Goal: Task Accomplishment & Management: Use online tool/utility

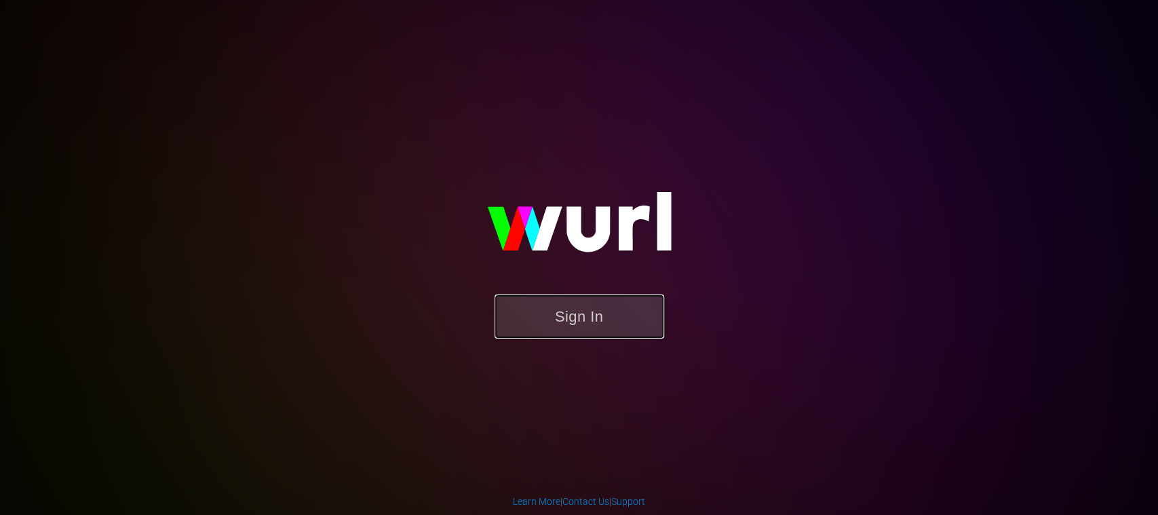
click at [596, 324] on button "Sign In" at bounding box center [579, 316] width 170 height 44
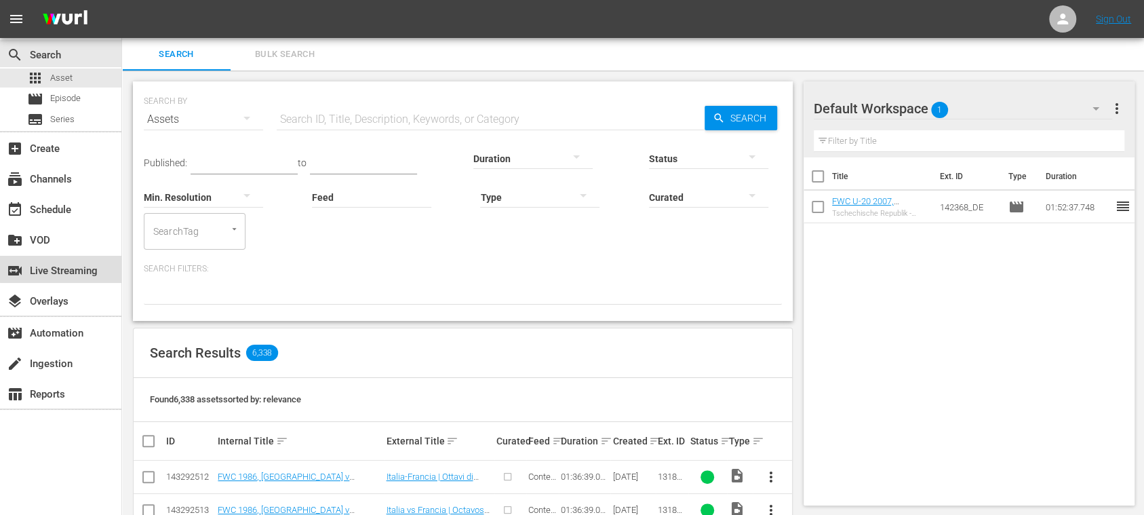
click at [69, 265] on div "switch_video Live Streaming" at bounding box center [38, 269] width 76 height 12
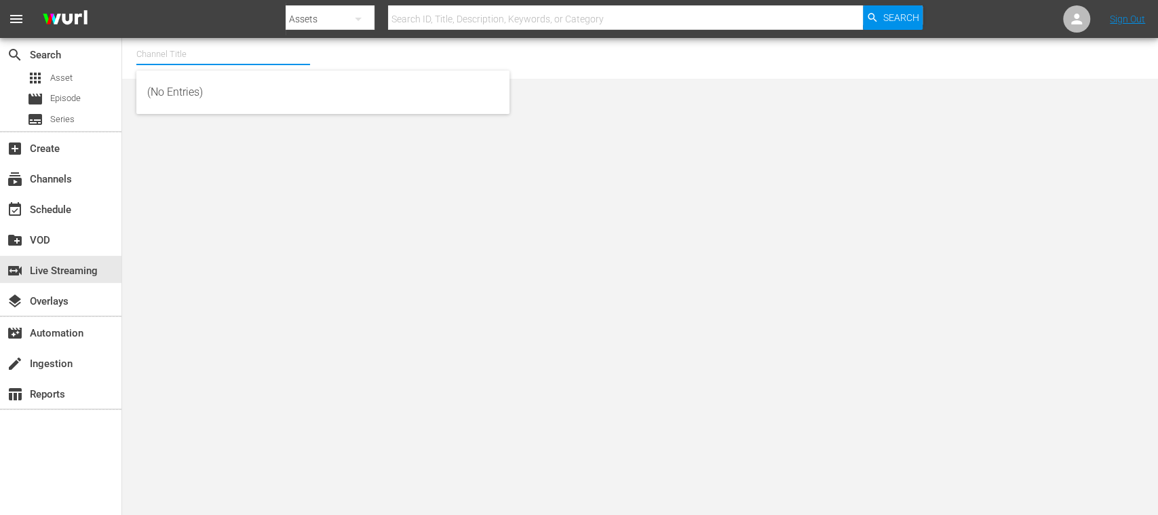
click at [248, 50] on input "text" at bounding box center [223, 54] width 174 height 33
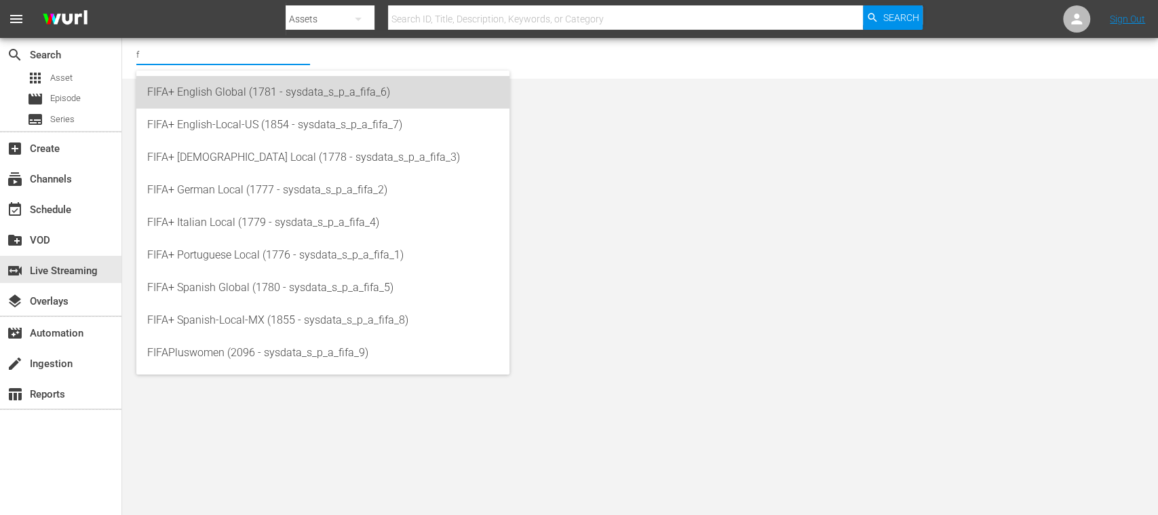
click at [258, 89] on div "FIFA+ English Global (1781 - sysdata_s_p_a_fifa_6)" at bounding box center [322, 92] width 351 height 33
type input "FIFA+ English Global (1781 - sysdata_s_p_a_fifa_6)"
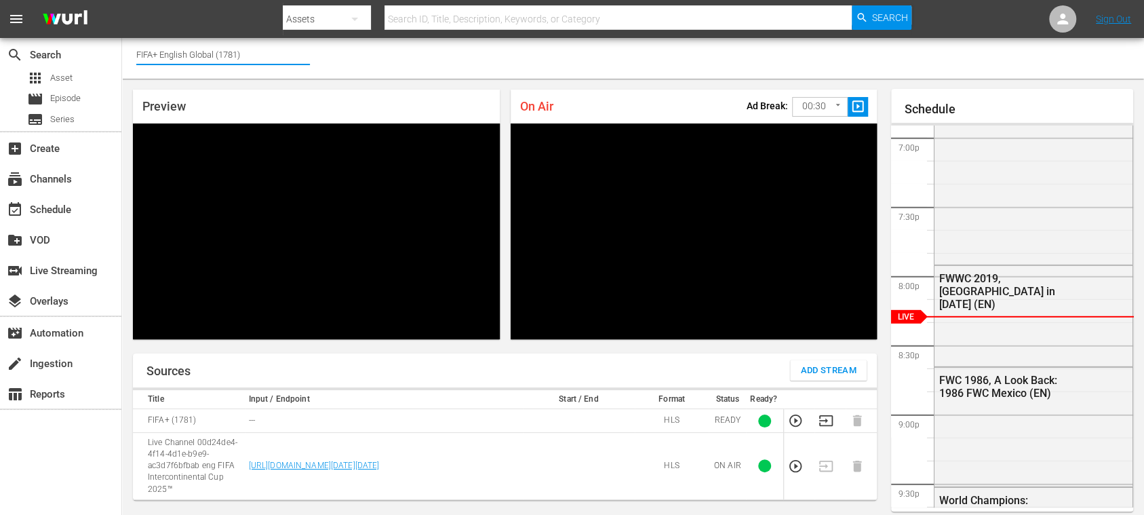
drag, startPoint x: 246, startPoint y: 42, endPoint x: 153, endPoint y: 45, distance: 93.0
click at [153, 45] on input "FIFA+ English Global (1781)" at bounding box center [223, 54] width 174 height 33
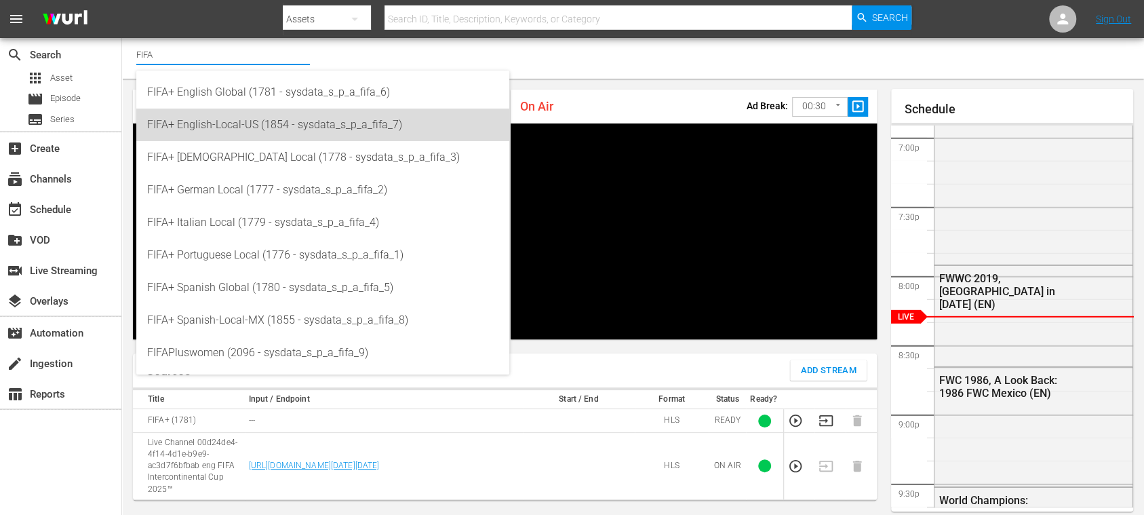
click at [203, 124] on div "FIFA+ English-Local-US (1854 - sysdata_s_p_a_fifa_7)" at bounding box center [322, 125] width 351 height 33
type input "FIFA+ English-Local-US (1854 - sysdata_s_p_a_fifa_7)"
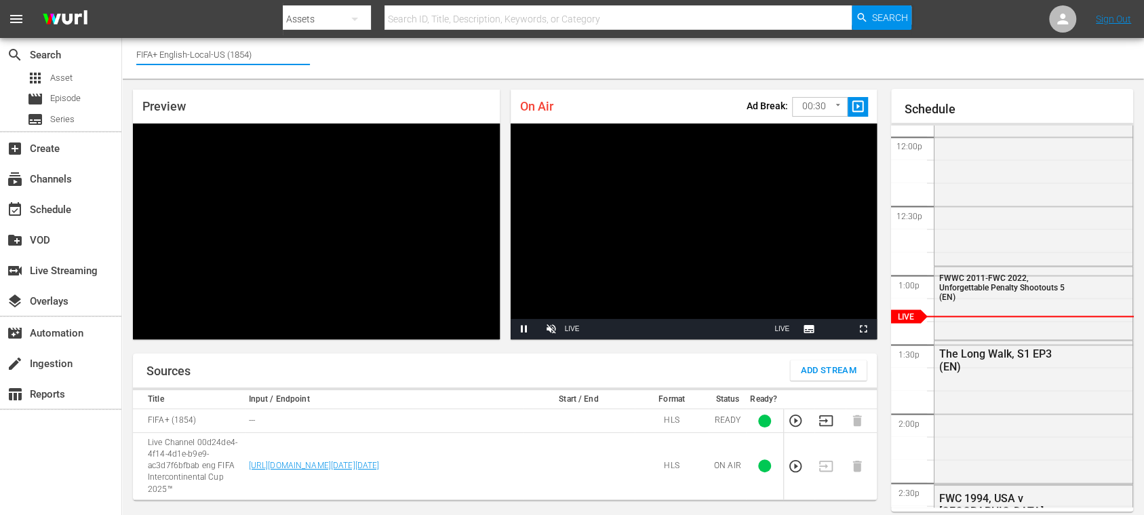
drag, startPoint x: 269, startPoint y: 54, endPoint x: 161, endPoint y: 61, distance: 108.7
click at [161, 61] on input "FIFA+ English-Local-US (1854)" at bounding box center [223, 54] width 174 height 33
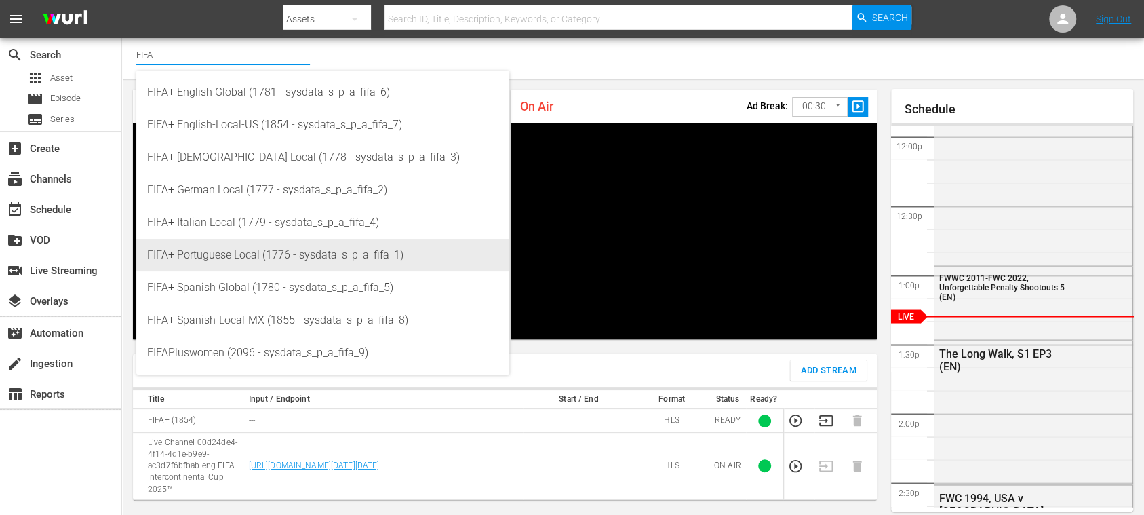
click at [227, 256] on div "FIFA+ Portuguese Local (1776 - sysdata_s_p_a_fifa_1)" at bounding box center [322, 255] width 351 height 33
type input "FIFA+ Portuguese Local (1776 - sysdata_s_p_a_fifa_1)"
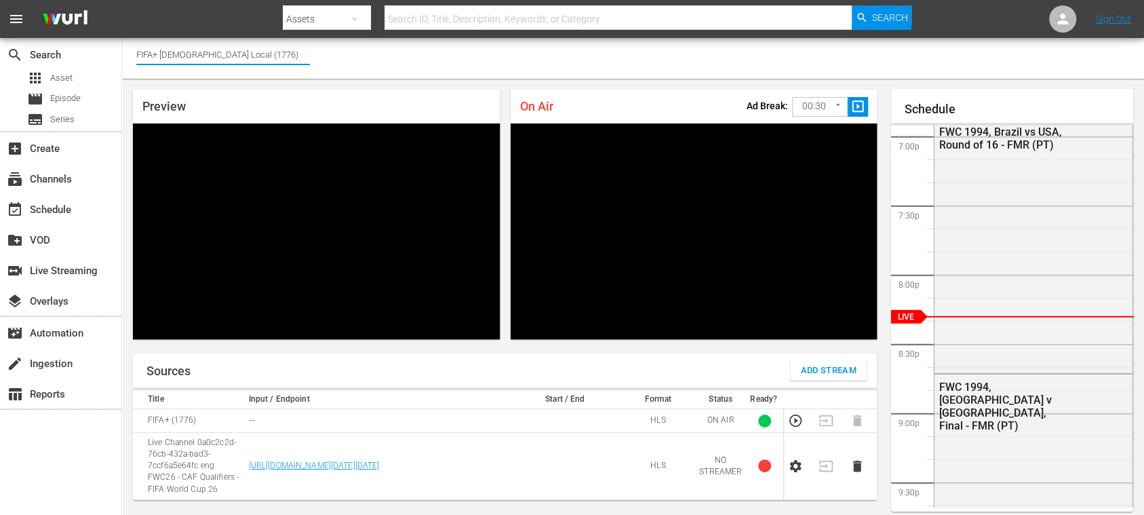
drag, startPoint x: 260, startPoint y: 50, endPoint x: 157, endPoint y: 61, distance: 103.7
click at [157, 61] on input "FIFA+ [DEMOGRAPHIC_DATA] Local (1776)" at bounding box center [223, 54] width 174 height 33
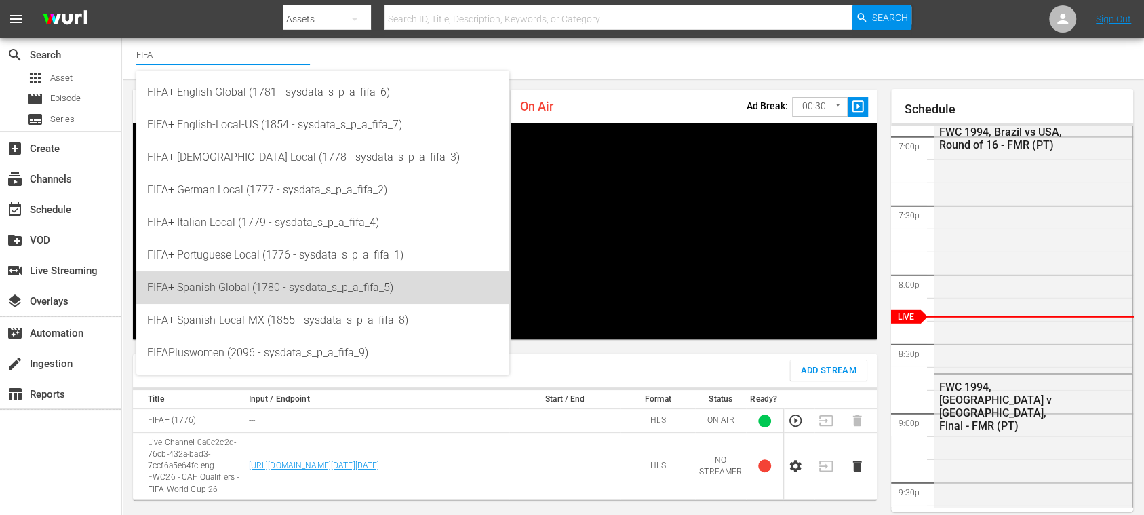
click at [217, 278] on div "FIFA+ Spanish Global (1780 - sysdata_s_p_a_fifa_5)" at bounding box center [322, 287] width 351 height 33
type input "FIFA+ Spanish Global (1780 - sysdata_s_p_a_fifa_5)"
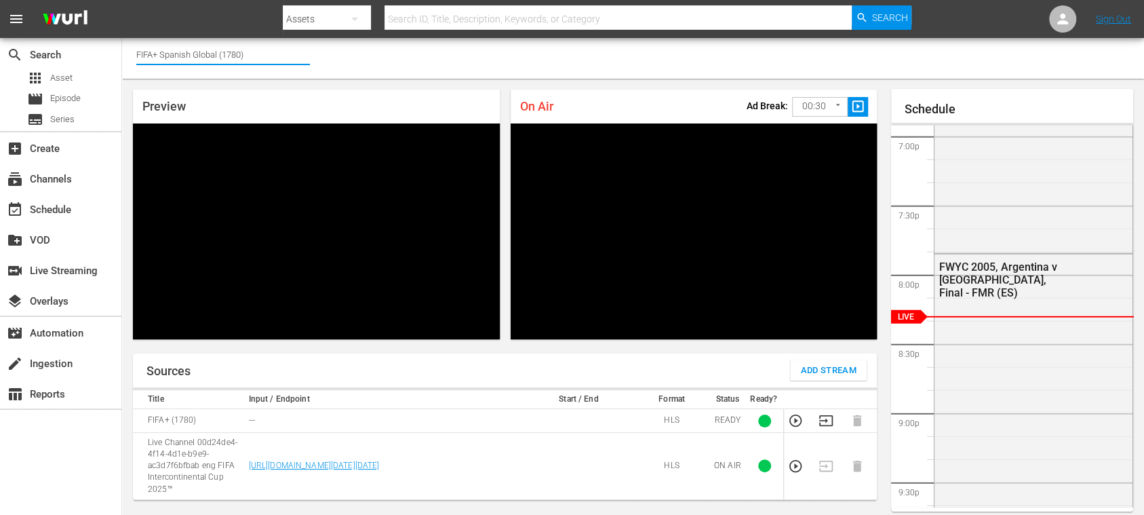
drag, startPoint x: 259, startPoint y: 57, endPoint x: 163, endPoint y: 51, distance: 95.8
click at [163, 51] on input "FIFA+ Spanish Global (1780)" at bounding box center [223, 54] width 174 height 33
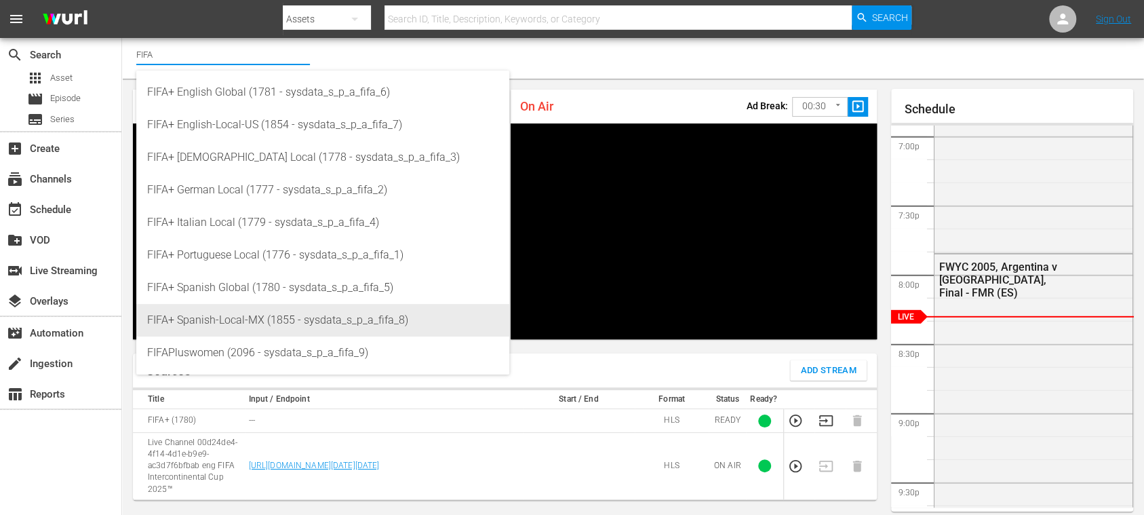
click at [234, 322] on div "FIFA+ Spanish-Local-MX (1855 - sysdata_s_p_a_fifa_8)" at bounding box center [322, 320] width 351 height 33
type input "FIFA+ Spanish-Local-MX (1855 - sysdata_s_p_a_fifa_8)"
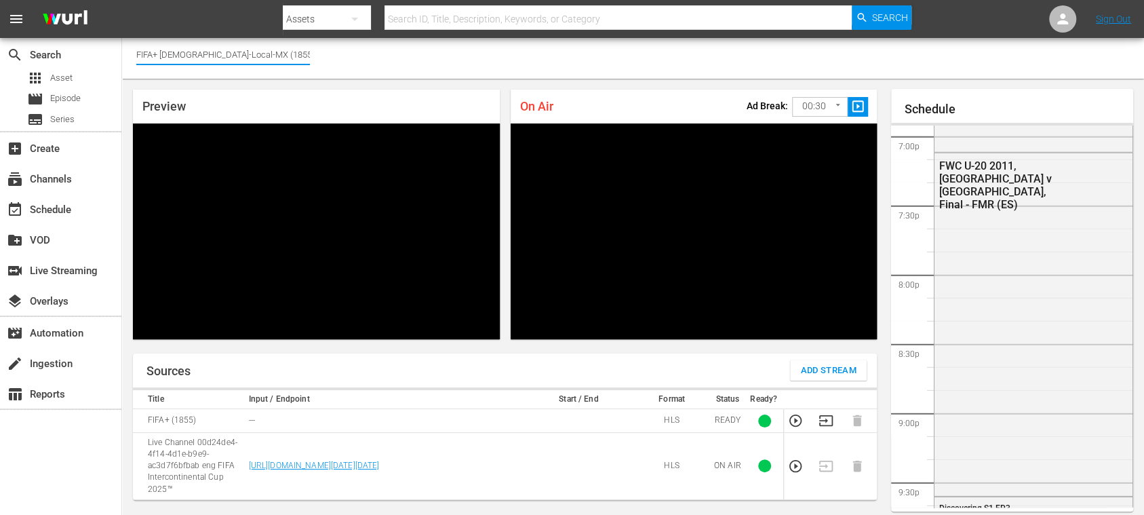
drag, startPoint x: 256, startPoint y: 52, endPoint x: 159, endPoint y: 49, distance: 97.0
click at [159, 49] on input "FIFA+ [DEMOGRAPHIC_DATA]-Local-MX (1855)" at bounding box center [223, 54] width 174 height 33
click at [174, 53] on input "FIF)" at bounding box center [223, 54] width 174 height 33
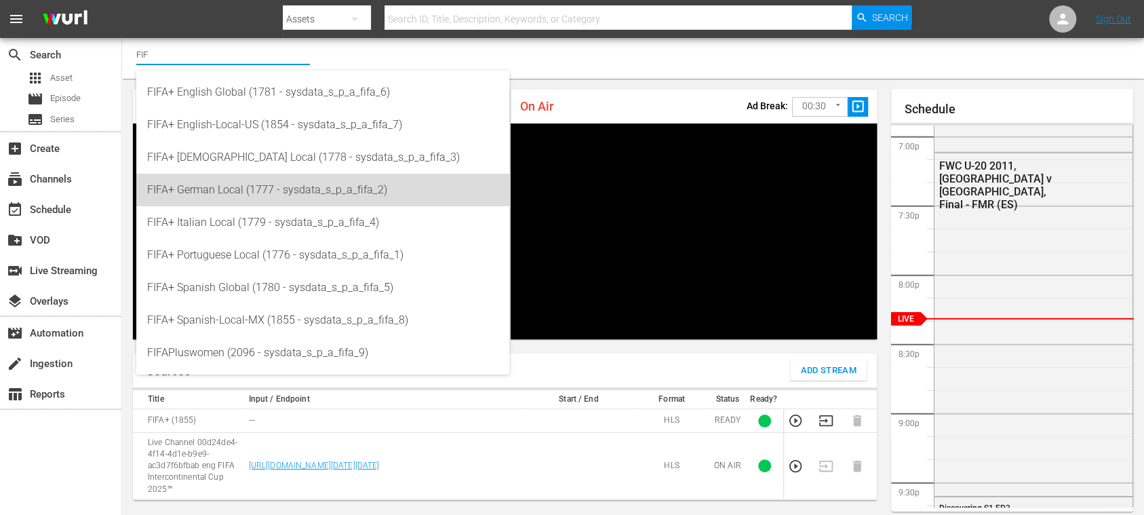
click at [242, 190] on div "FIFA+ German Local (1777 - sysdata_s_p_a_fifa_2)" at bounding box center [322, 190] width 351 height 33
type input "FIFA+ German Local (1777 - sysdata_s_p_a_fifa_2)"
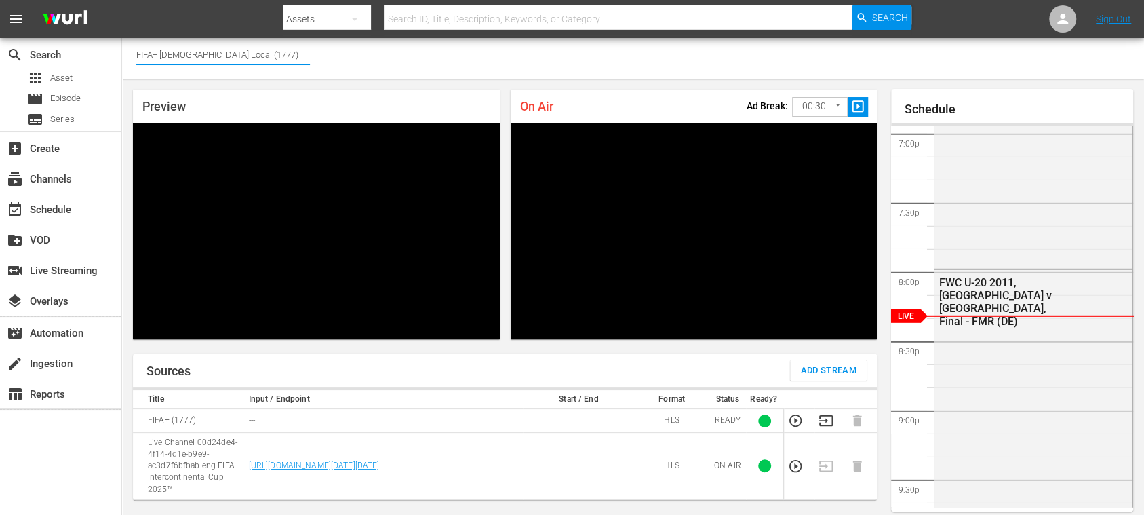
drag, startPoint x: 256, startPoint y: 47, endPoint x: 157, endPoint y: 50, distance: 99.1
click at [157, 50] on input "FIFA+ [DEMOGRAPHIC_DATA] Local (1777)" at bounding box center [223, 54] width 174 height 33
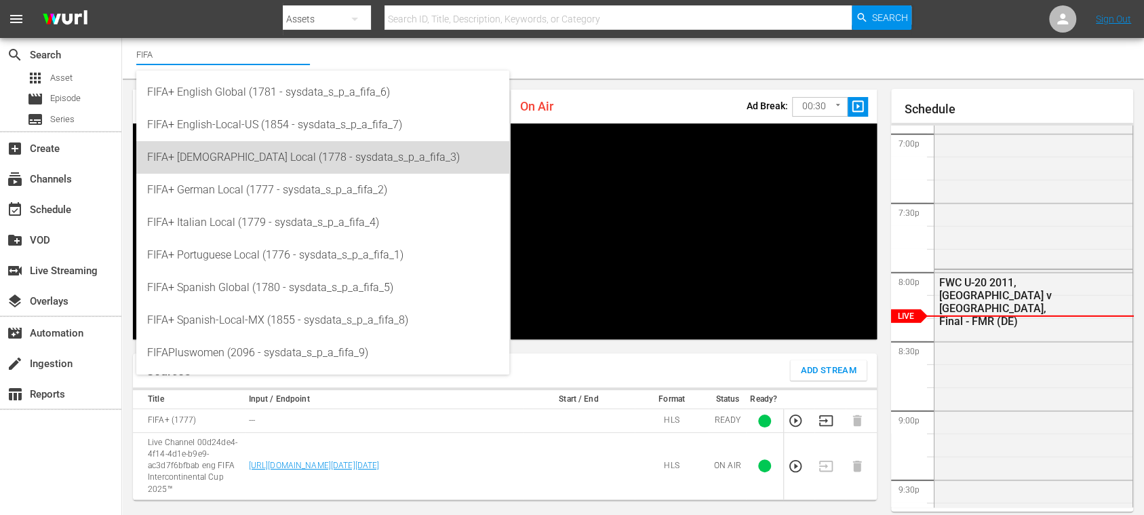
click at [213, 161] on div "FIFA+ [DEMOGRAPHIC_DATA] Local (1778 - sysdata_s_p_a_fifa_3)" at bounding box center [322, 157] width 351 height 33
type input "FIFA+ [DEMOGRAPHIC_DATA] Local (1778 - sysdata_s_p_a_fifa_3)"
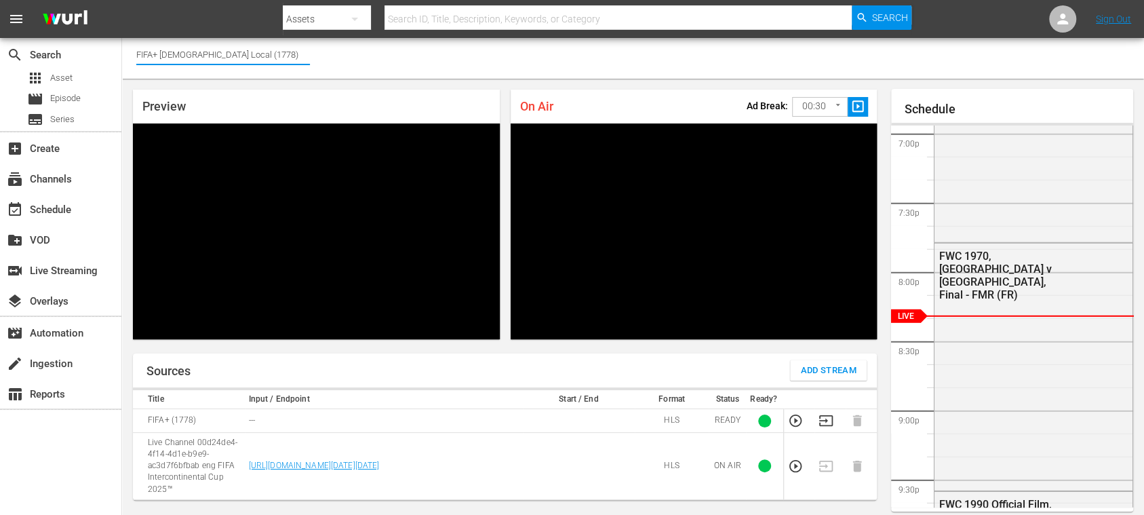
drag, startPoint x: 236, startPoint y: 57, endPoint x: 149, endPoint y: 57, distance: 86.8
click at [149, 57] on input "FIFA+ [DEMOGRAPHIC_DATA] Local (1778)" at bounding box center [223, 54] width 174 height 33
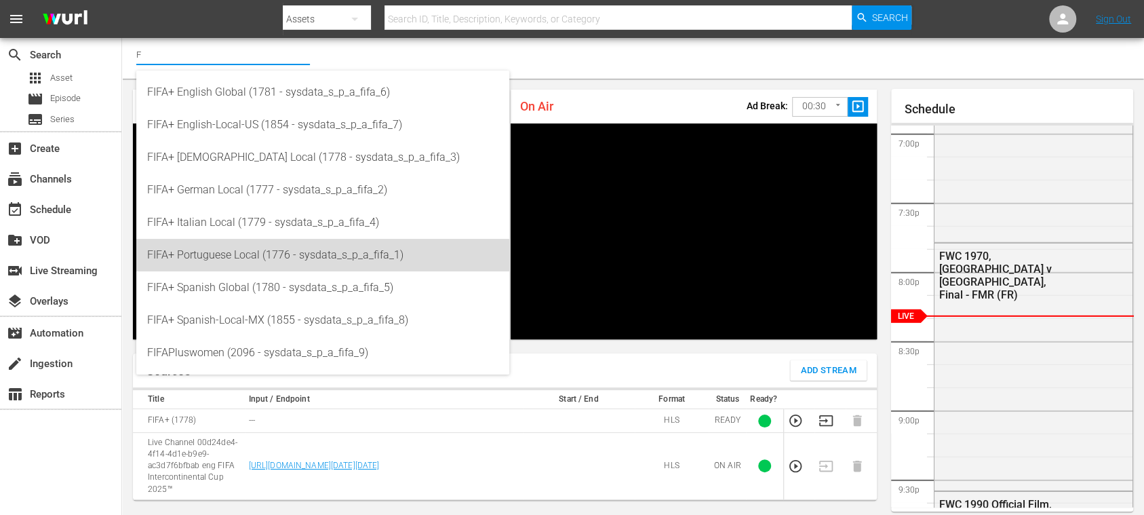
click at [231, 256] on div "FIFA+ Portuguese Local (1776 - sysdata_s_p_a_fifa_1)" at bounding box center [322, 255] width 351 height 33
type input "FIFA+ Portuguese Local (1776 - sysdata_s_p_a_fifa_1)"
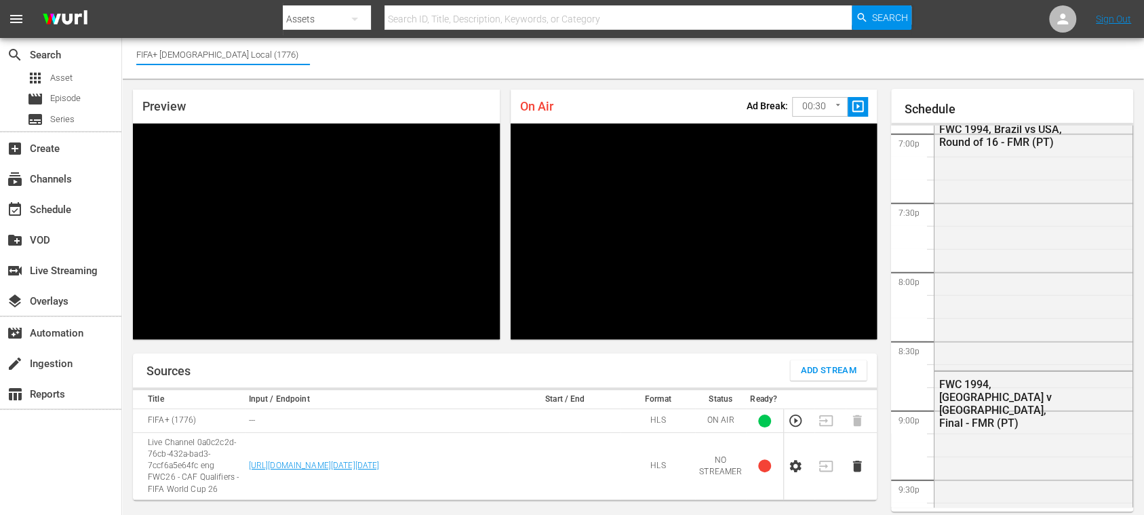
drag, startPoint x: 261, startPoint y: 54, endPoint x: 166, endPoint y: 47, distance: 95.9
click at [166, 47] on input "FIFA+ [DEMOGRAPHIC_DATA] Local (1776)" at bounding box center [223, 54] width 174 height 33
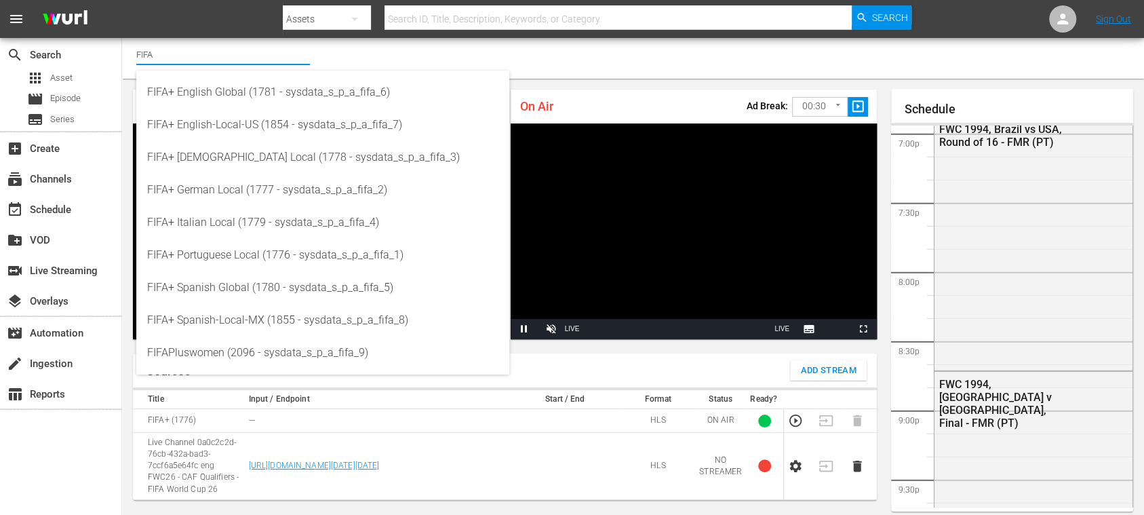
type input "FIFA"
